Goal: Task Accomplishment & Management: Use online tool/utility

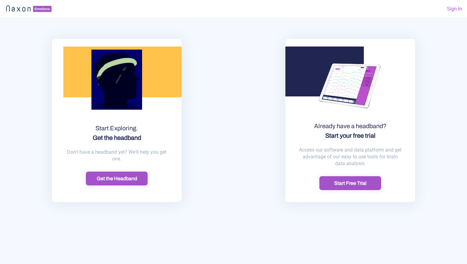
click at [362, 187] on button "Start Free Trial" at bounding box center [350, 184] width 62 height 14
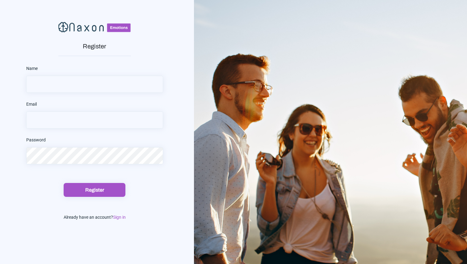
click at [116, 82] on input "text" at bounding box center [94, 84] width 137 height 17
type input "[PERSON_NAME]"
click at [102, 115] on input "email" at bounding box center [94, 120] width 137 height 17
type input "[PERSON_NAME][EMAIL_ADDRESS][DOMAIN_NAME]"
click at [85, 190] on div "Register" at bounding box center [94, 190] width 58 height 6
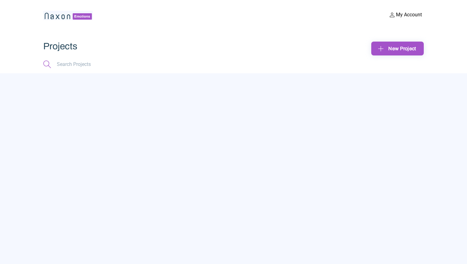
click at [402, 51] on div "New Project" at bounding box center [397, 49] width 43 height 10
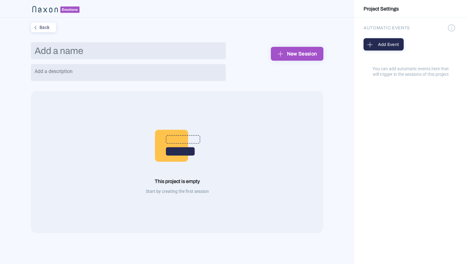
click at [147, 47] on input "text" at bounding box center [128, 50] width 195 height 17
click at [70, 49] on input "[MEDICAL_DATA] 2 emotions" at bounding box center [128, 50] width 195 height 17
type input "[MEDICAL_DATA] 2 Emotions"
click at [93, 64] on div "[MEDICAL_DATA] 2 Emotions" at bounding box center [128, 64] width 195 height 44
click at [295, 50] on div "New Session" at bounding box center [297, 54] width 43 height 10
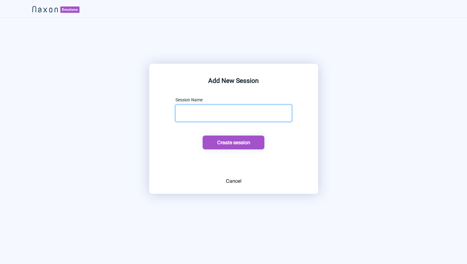
click at [227, 111] on input "text" at bounding box center [233, 113] width 116 height 17
type input "new session"
click at [233, 145] on div "Create session" at bounding box center [233, 142] width 58 height 6
